Goal: Go to known website: Go to known website

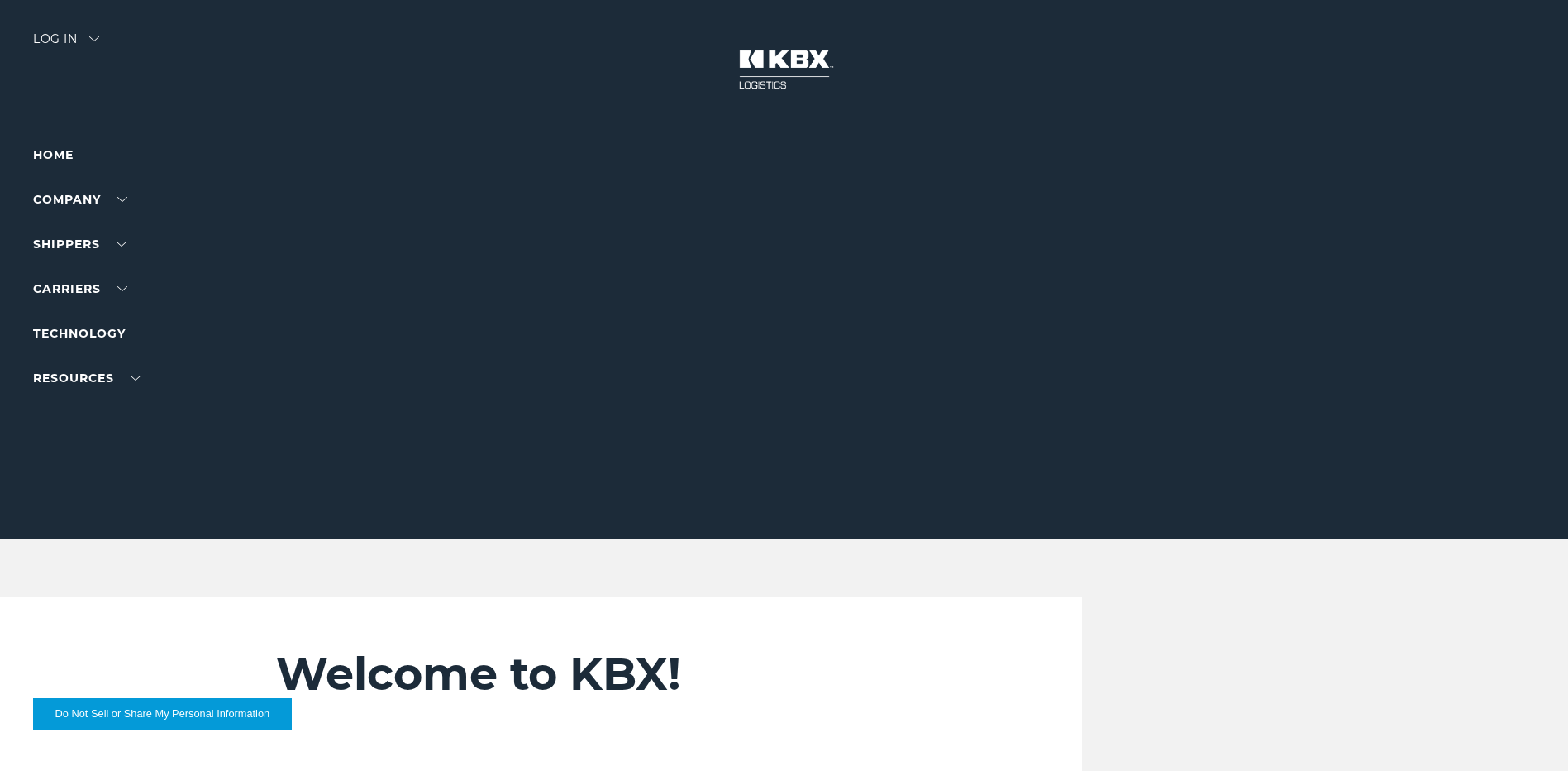
click at [85, 36] on div "Log in" at bounding box center [66, 44] width 66 height 24
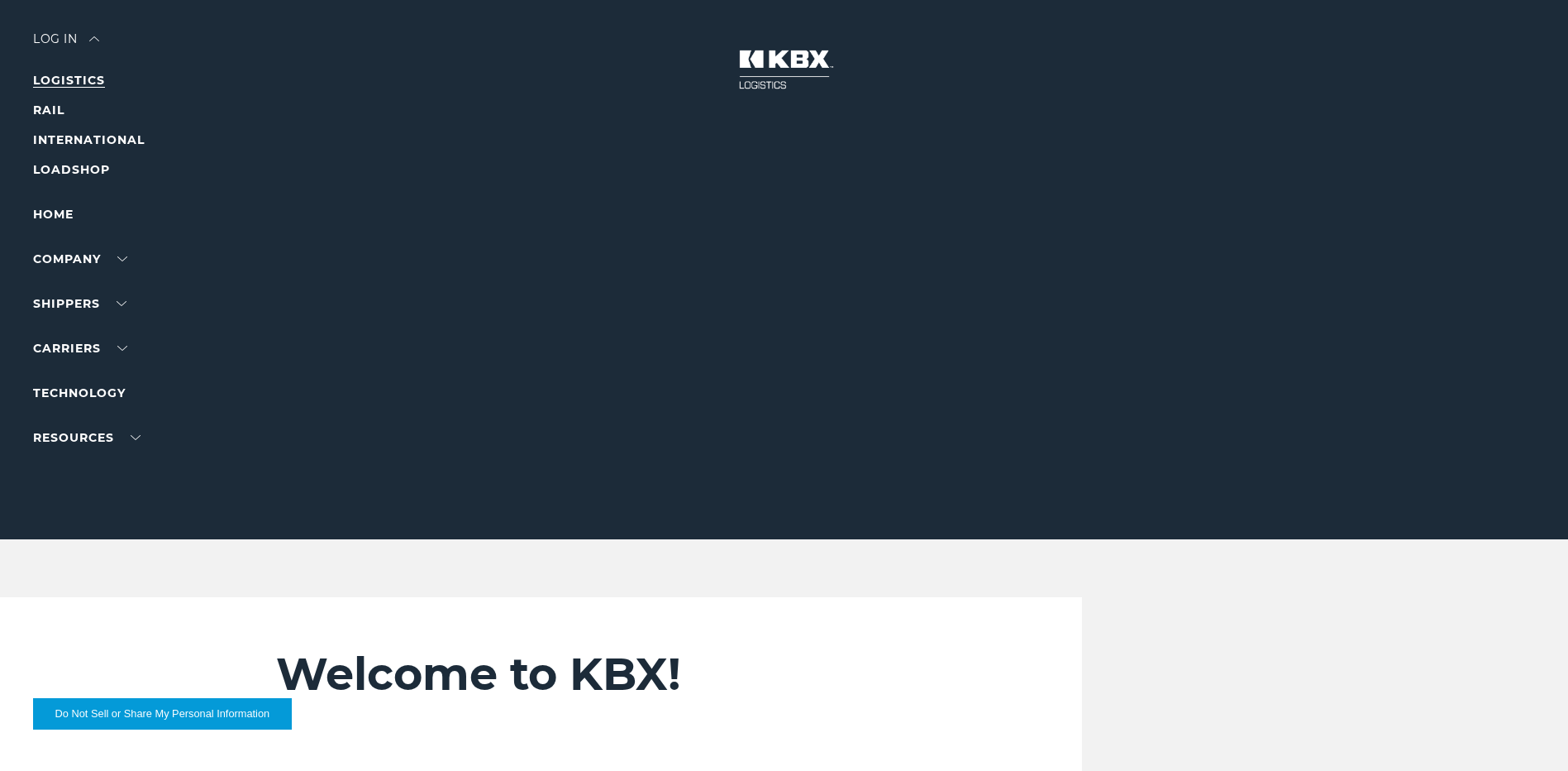
click at [83, 76] on link "LOGISTICS" at bounding box center [68, 80] width 72 height 15
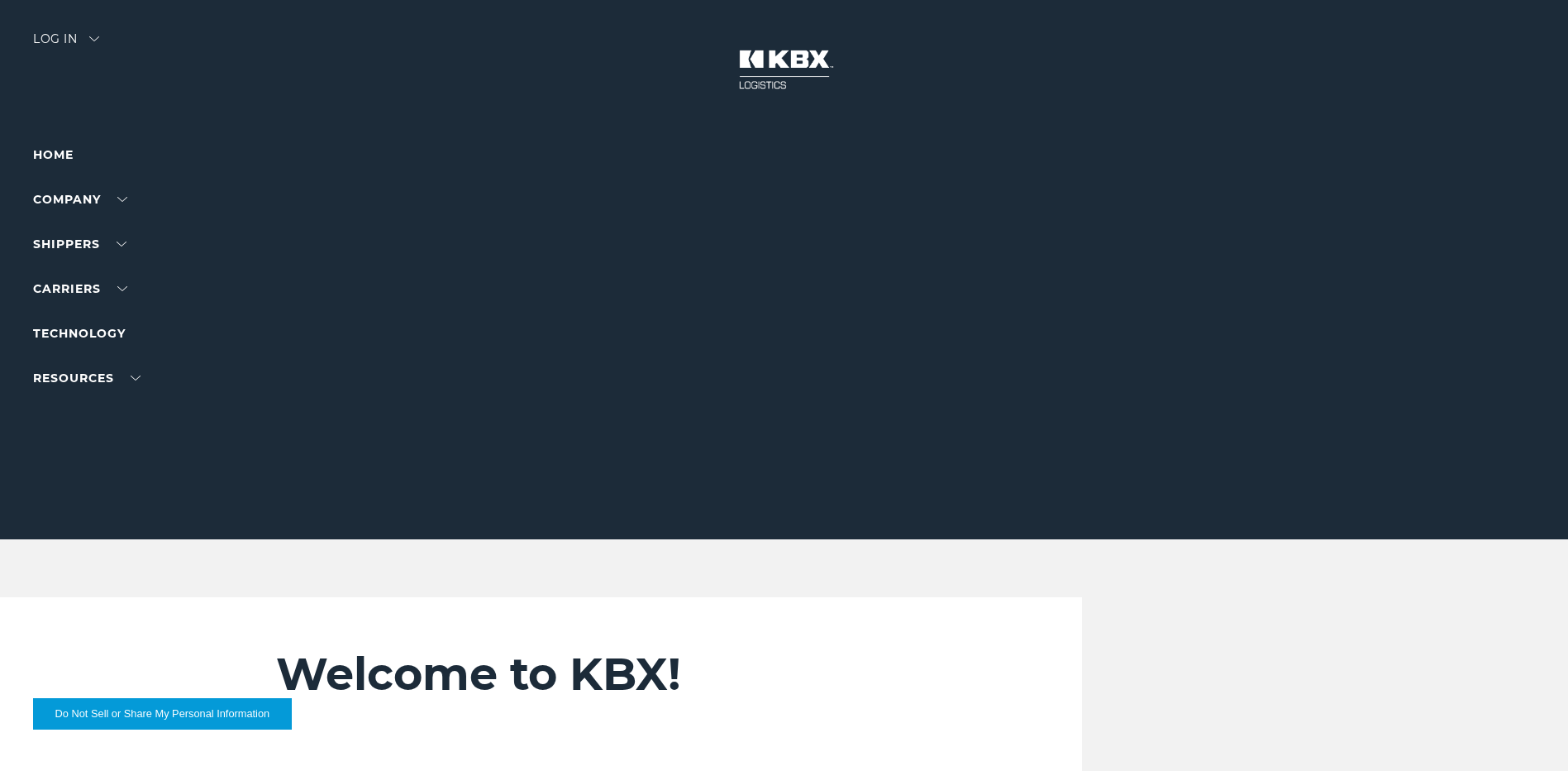
click at [59, 28] on div at bounding box center [790, 269] width 1580 height 539
click at [58, 33] on div "Log in" at bounding box center [66, 44] width 66 height 24
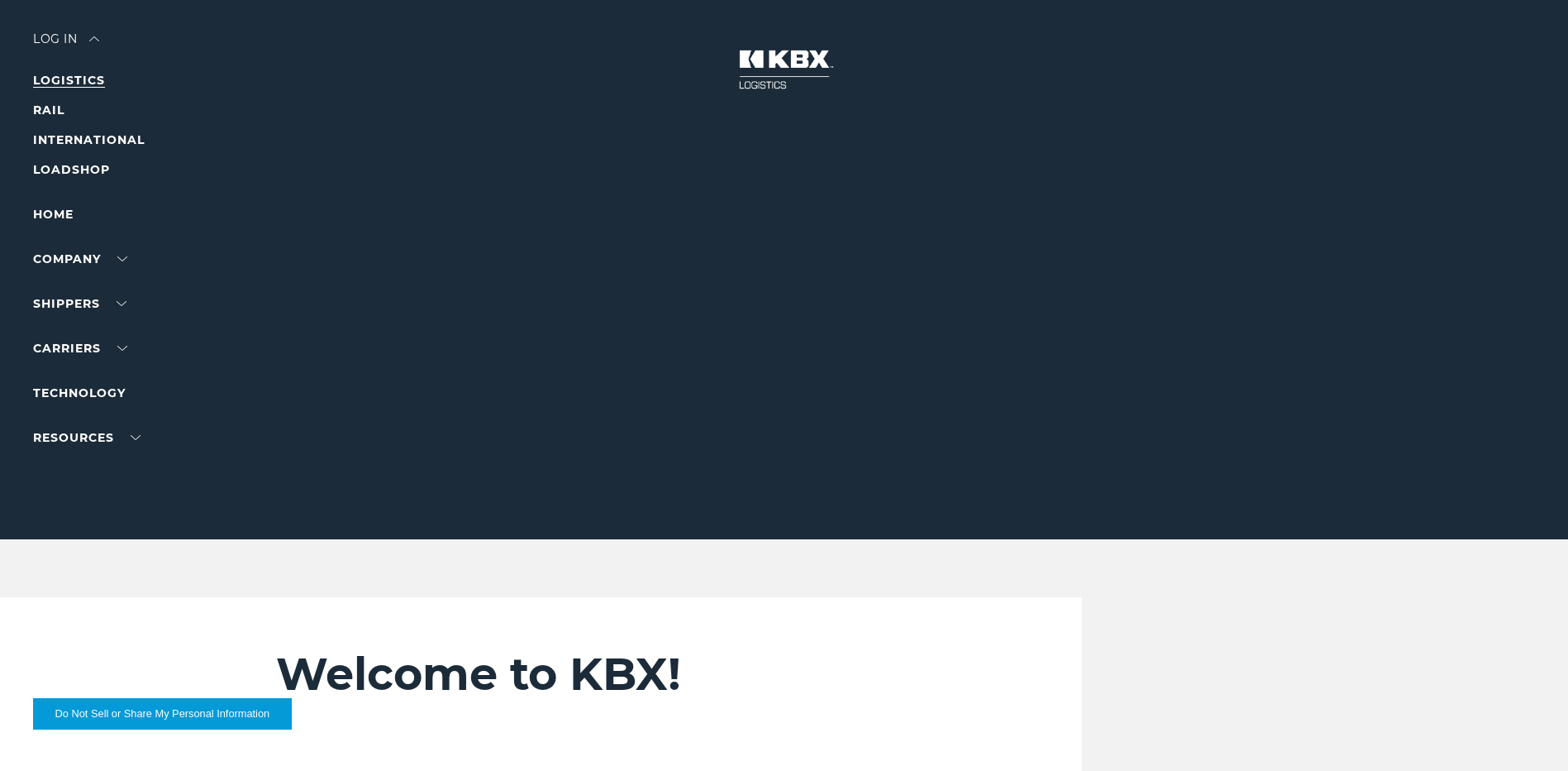
click at [82, 78] on link "LOGISTICS" at bounding box center [68, 80] width 72 height 15
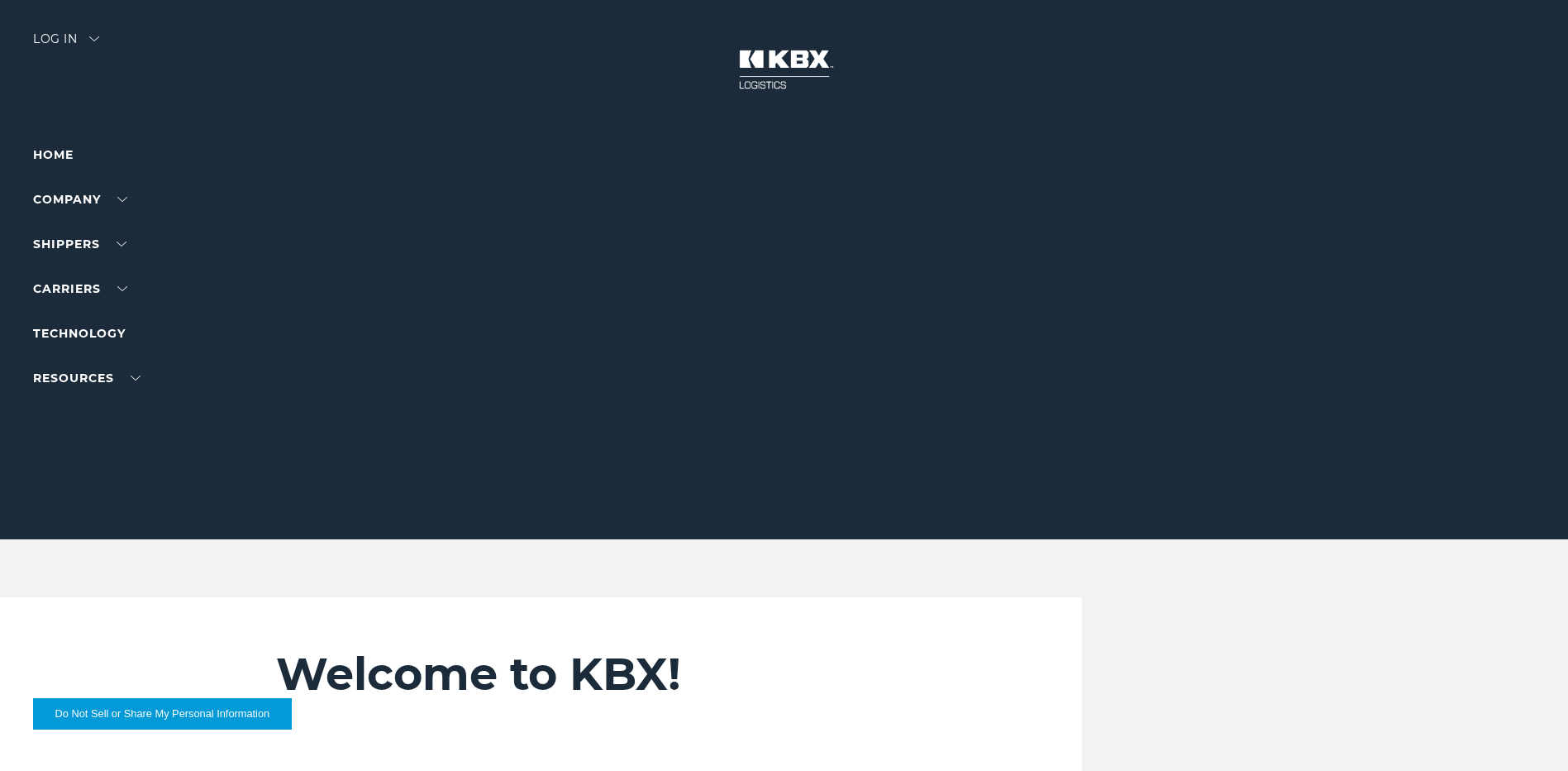
click at [84, 31] on div at bounding box center [790, 269] width 1580 height 539
click at [88, 36] on div "Log in" at bounding box center [66, 44] width 66 height 24
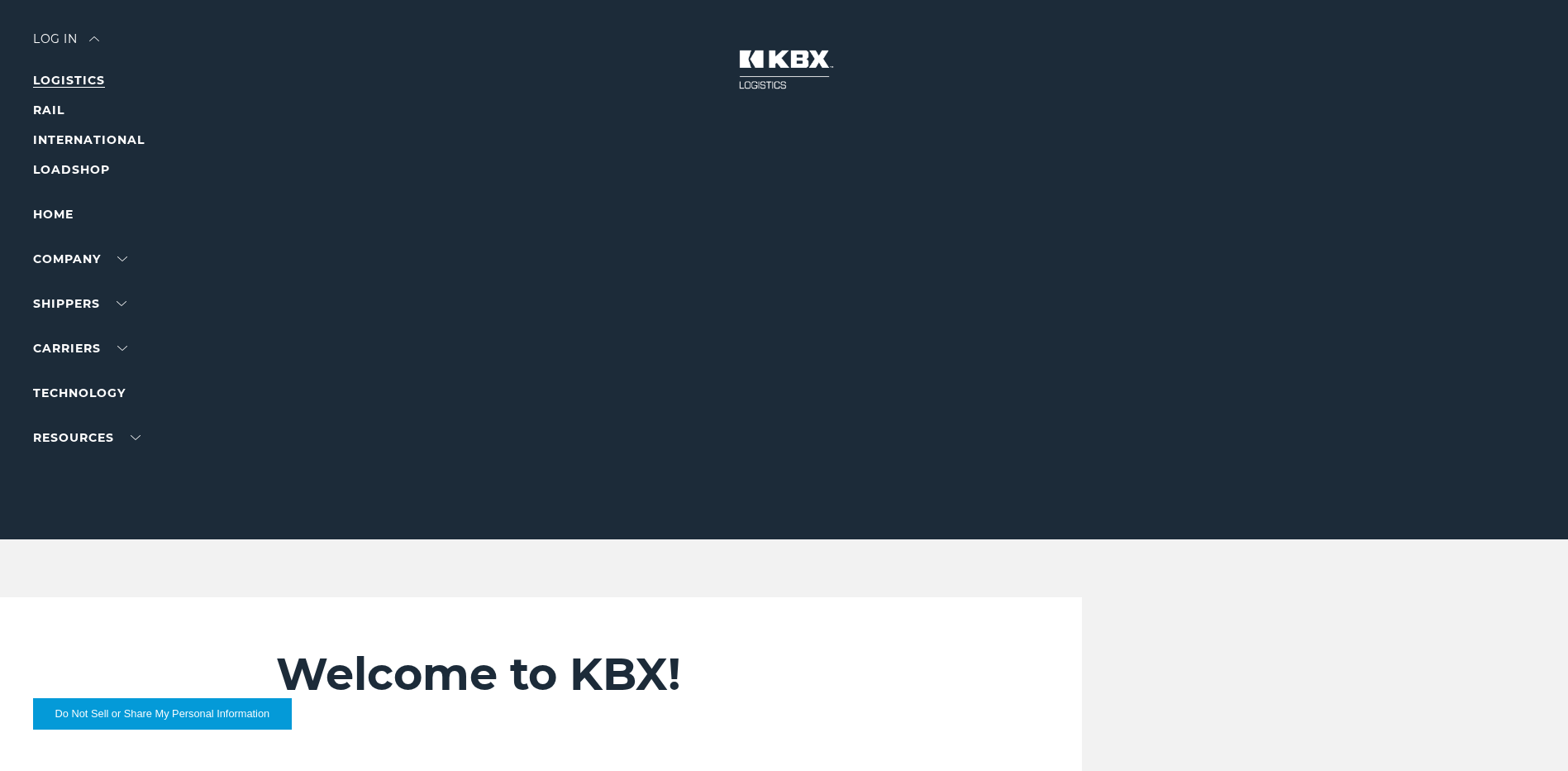
click at [90, 83] on link "LOGISTICS" at bounding box center [68, 80] width 72 height 15
